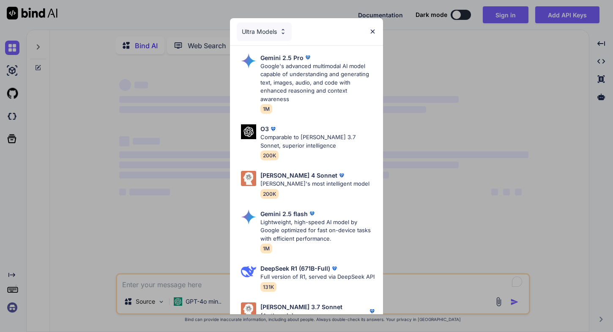
type textarea "x"
click at [490, 16] on div "Ultra Models Gemini 2.5 Pro Google's advanced multimodal AI model capable of un…" at bounding box center [306, 166] width 613 height 332
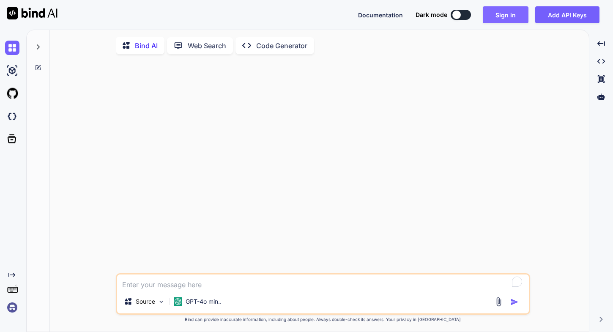
click at [507, 17] on button "Sign in" at bounding box center [506, 14] width 46 height 17
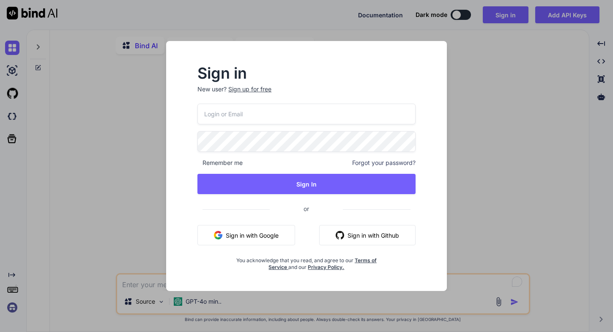
type input "[EMAIL_ADDRESS][DOMAIN_NAME]"
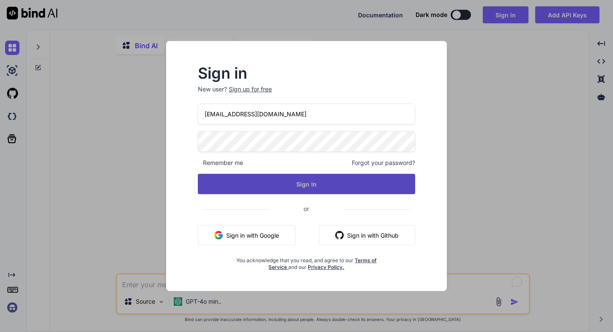
click at [308, 178] on button "Sign In" at bounding box center [306, 184] width 217 height 20
type textarea "x"
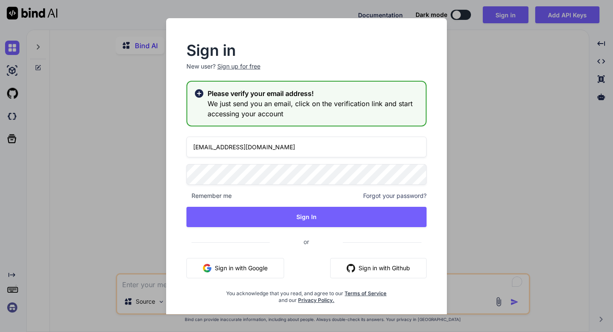
click at [85, 198] on div "Sign in New user? Sign up for free Please verify your email address! We just se…" at bounding box center [306, 166] width 613 height 332
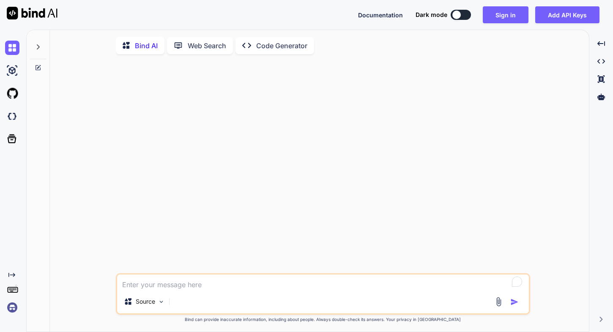
click at [253, 47] on icon "Created with Pixso." at bounding box center [249, 45] width 14 height 9
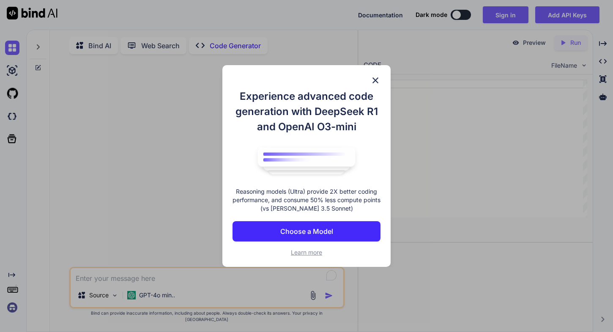
click at [343, 233] on button "Choose a Model" at bounding box center [307, 231] width 148 height 20
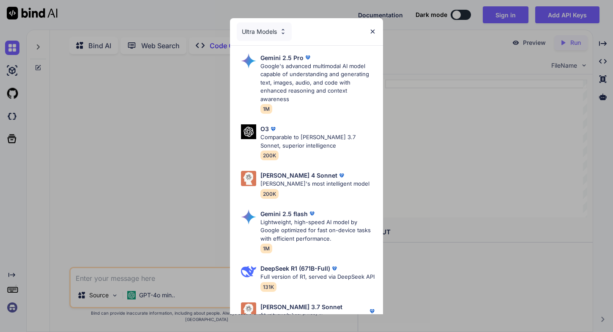
click at [373, 33] on img at bounding box center [372, 31] width 7 height 7
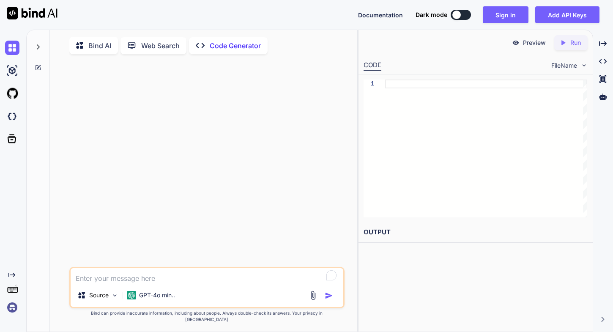
click at [239, 283] on textarea "To enrich screen reader interactions, please activate Accessibility in Grammarl…" at bounding box center [207, 275] width 273 height 15
type textarea "can you built a wordpress plugin"
click at [327, 300] on img "button" at bounding box center [329, 295] width 8 height 8
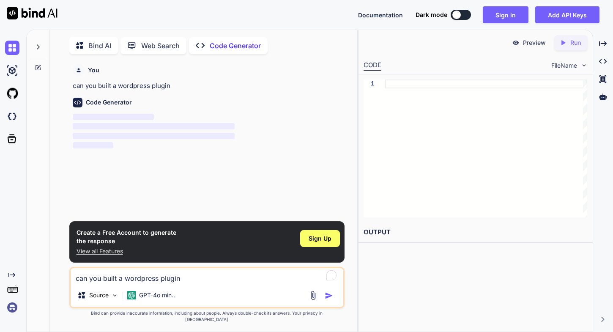
scroll to position [3, 0]
